Goal: Navigation & Orientation: Find specific page/section

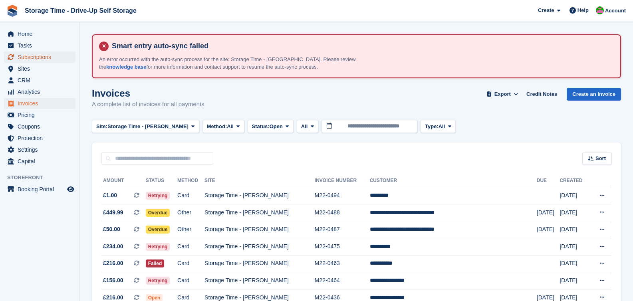
click at [27, 59] on span "Subscriptions" at bounding box center [42, 57] width 48 height 11
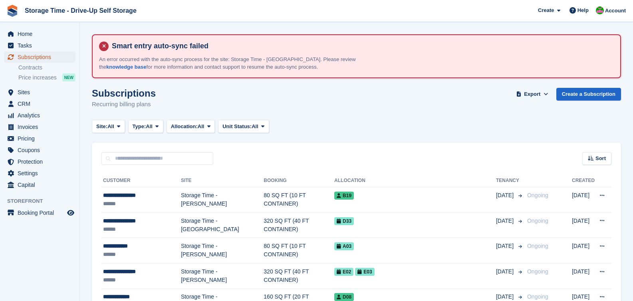
click at [28, 59] on span "Subscriptions" at bounding box center [42, 57] width 48 height 11
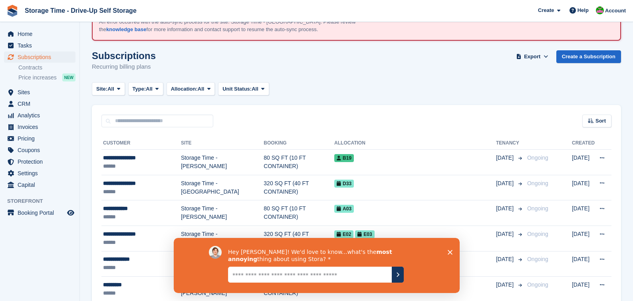
click at [450, 253] on icon "Close survey" at bounding box center [449, 252] width 5 height 5
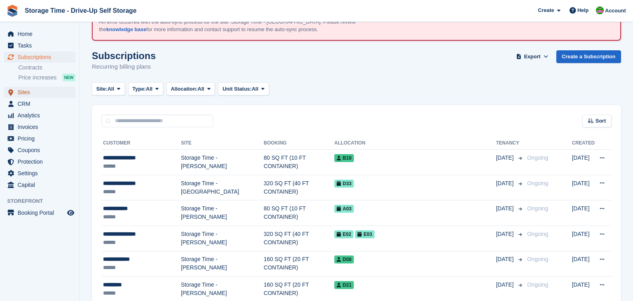
click at [20, 93] on span "Sites" at bounding box center [42, 92] width 48 height 11
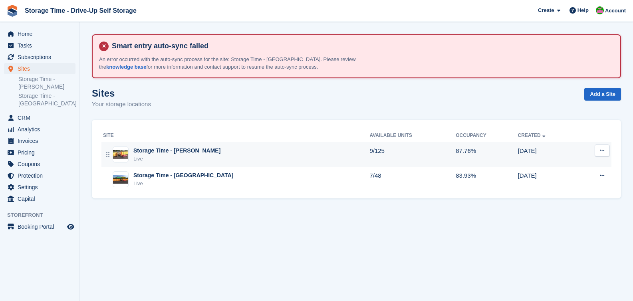
click at [173, 159] on div "Live" at bounding box center [176, 159] width 87 height 8
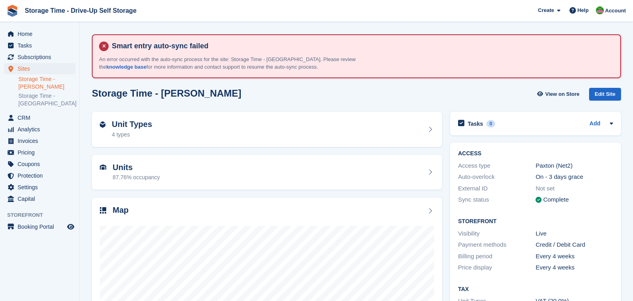
click at [201, 137] on div "Unit Types 4 types" at bounding box center [267, 129] width 334 height 19
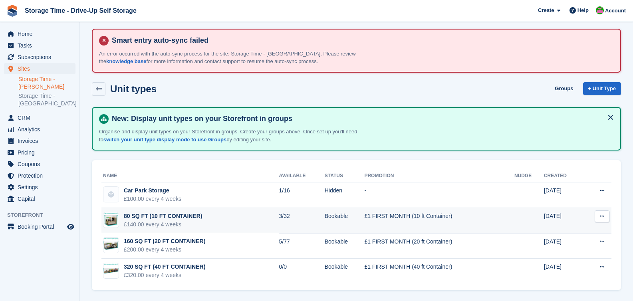
scroll to position [7, 0]
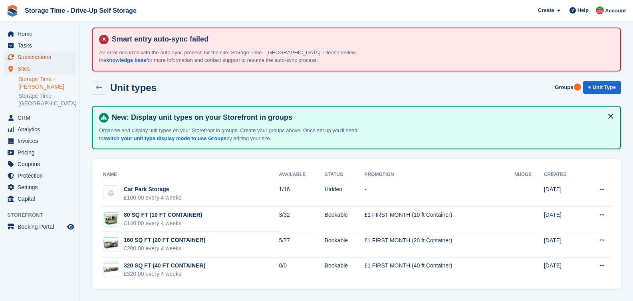
click at [36, 59] on span "Subscriptions" at bounding box center [42, 57] width 48 height 11
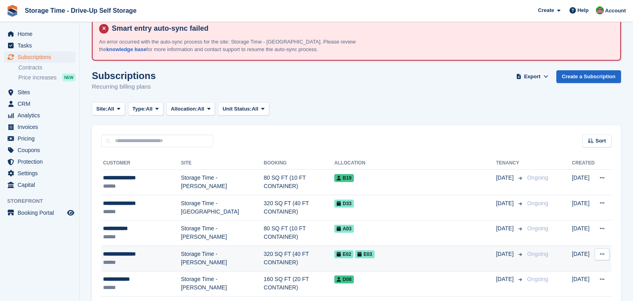
scroll to position [18, 0]
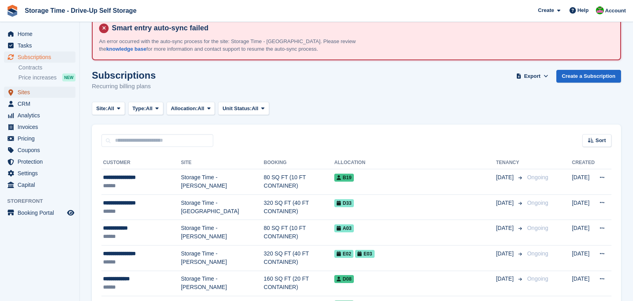
click at [27, 95] on span "Sites" at bounding box center [42, 92] width 48 height 11
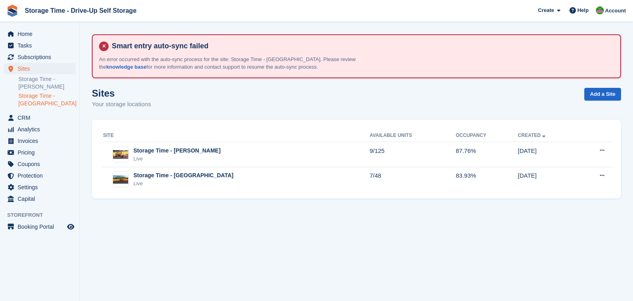
click at [36, 100] on link "Storage Time - [GEOGRAPHIC_DATA]" at bounding box center [46, 99] width 57 height 15
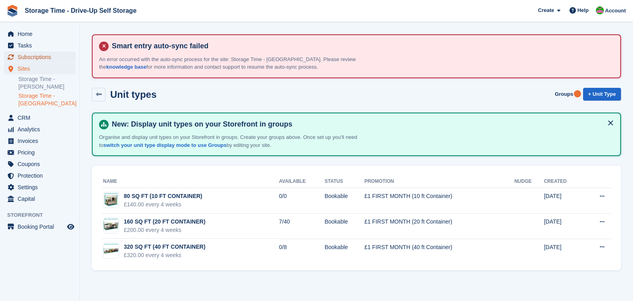
click at [43, 57] on span "Subscriptions" at bounding box center [42, 57] width 48 height 11
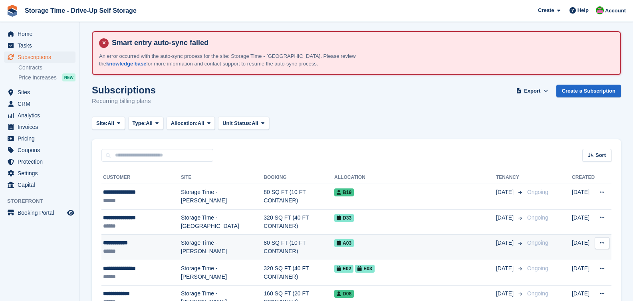
scroll to position [5, 0]
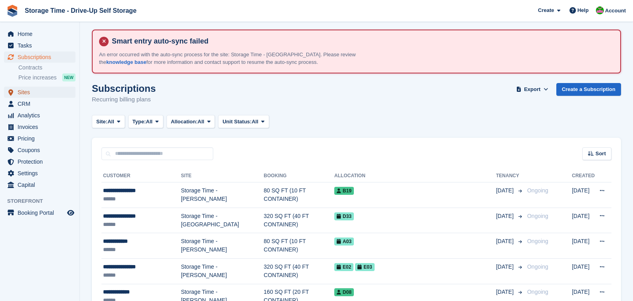
click at [29, 93] on span "Sites" at bounding box center [42, 92] width 48 height 11
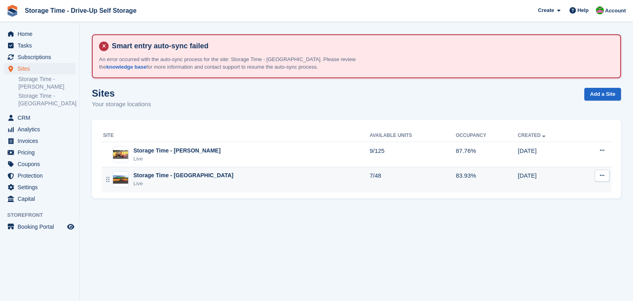
click at [222, 186] on div "Storage Time - Manchester Live" at bounding box center [236, 179] width 266 height 16
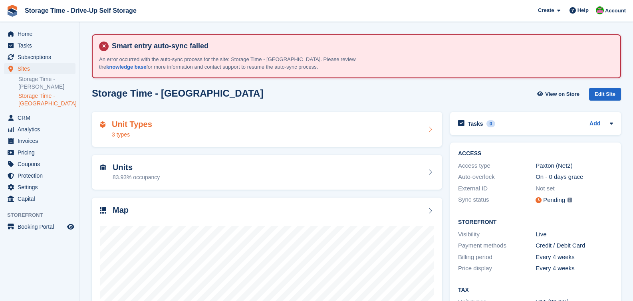
click at [168, 124] on div "Unit Types 3 types" at bounding box center [267, 129] width 334 height 19
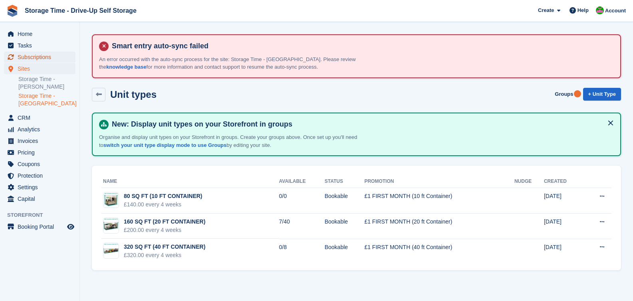
click at [33, 60] on span "Subscriptions" at bounding box center [42, 57] width 48 height 11
click at [35, 58] on span "Subscriptions" at bounding box center [42, 57] width 48 height 11
click at [32, 58] on span "Subscriptions" at bounding box center [42, 57] width 48 height 11
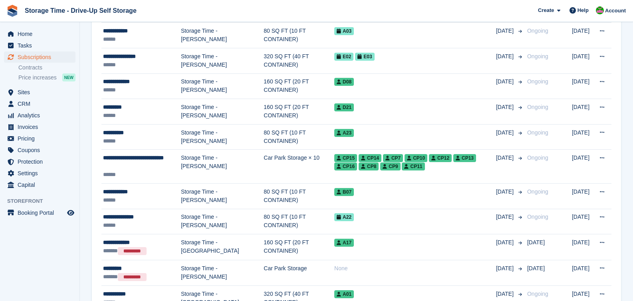
scroll to position [215, 0]
